Goal: Information Seeking & Learning: Learn about a topic

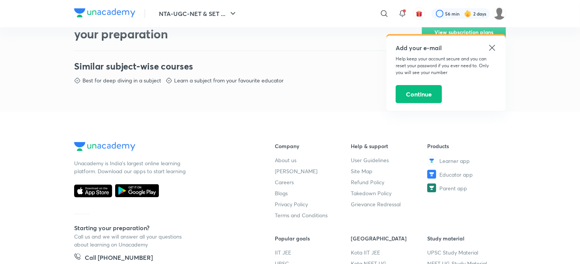
scroll to position [412, 0]
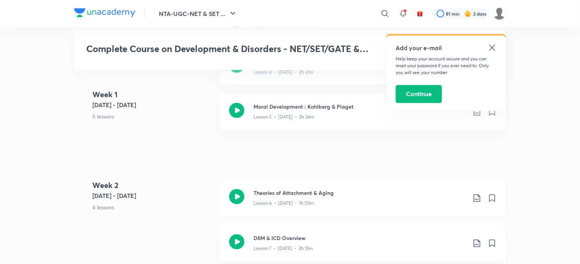
scroll to position [631, 0]
click at [491, 48] on icon at bounding box center [492, 47] width 9 height 9
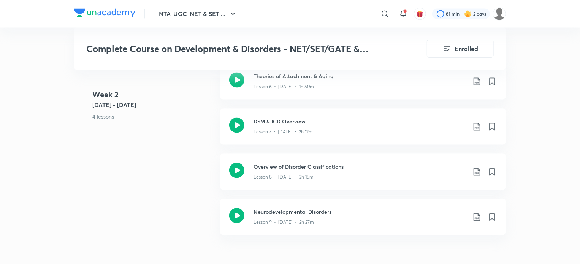
scroll to position [750, 0]
